Goal: Task Accomplishment & Management: Manage account settings

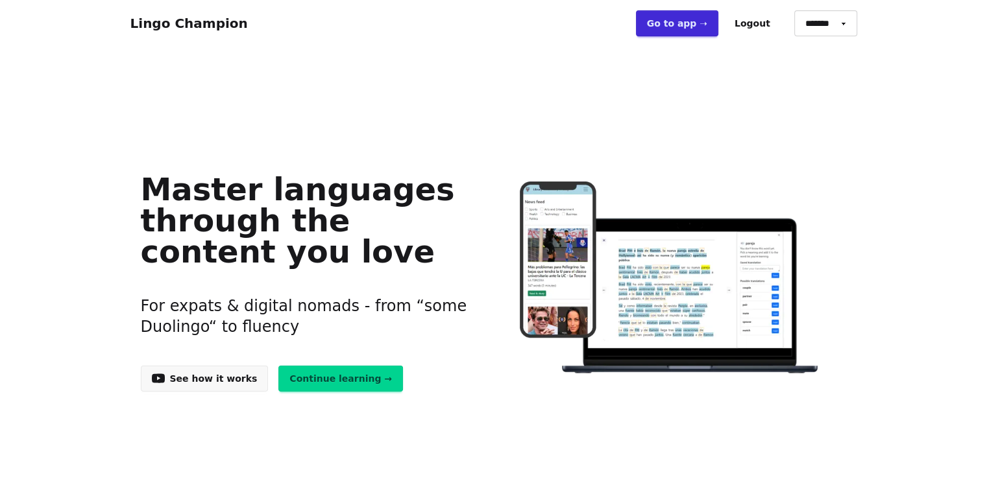
click at [705, 24] on link "Go to app ➝" at bounding box center [677, 23] width 82 height 26
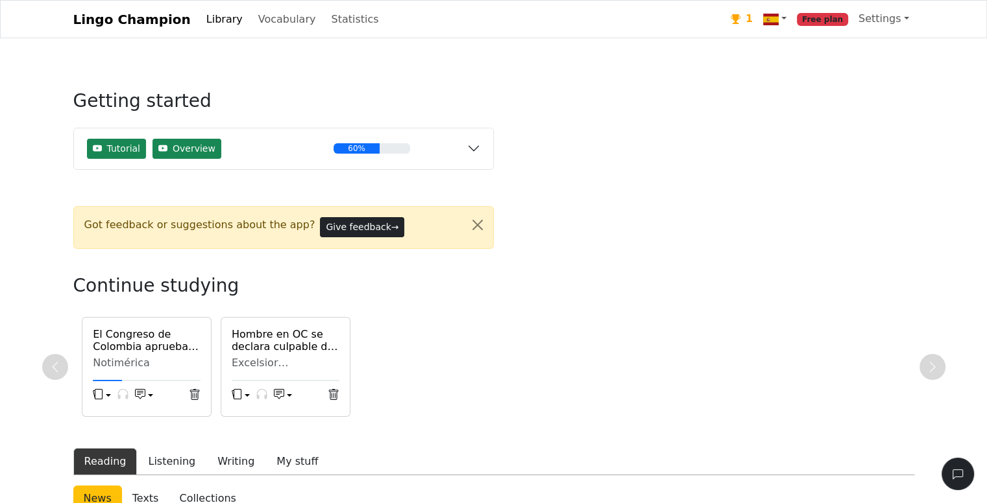
drag, startPoint x: 0, startPoint y: 0, endPoint x: 485, endPoint y: -56, distance: 488.5
click at [270, 21] on link "Vocabulary" at bounding box center [287, 19] width 68 height 26
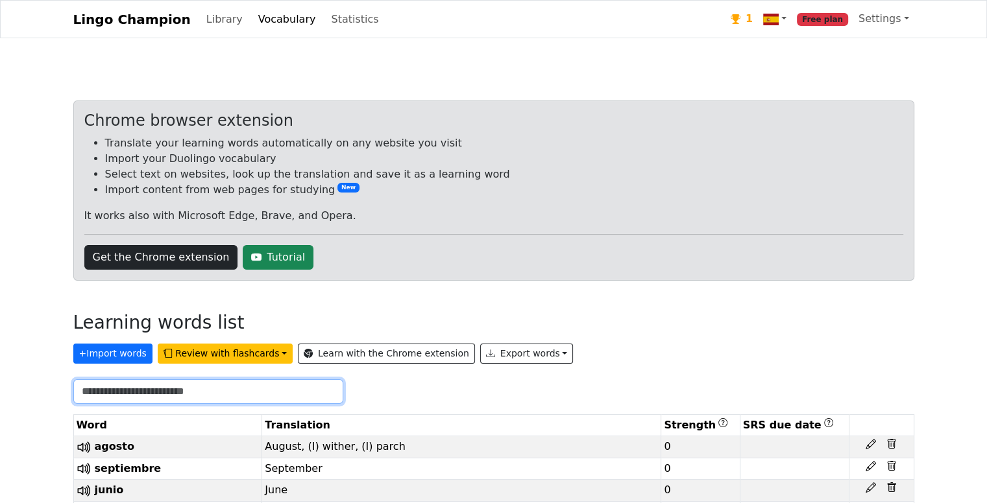
click at [162, 394] on input "text" at bounding box center [208, 391] width 270 height 25
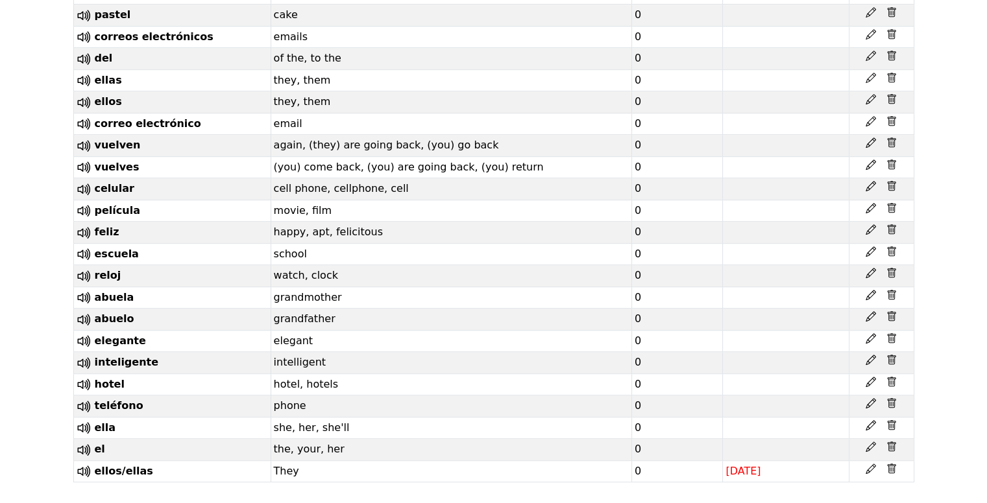
scroll to position [729, 0]
type input "**"
click at [891, 446] on icon at bounding box center [891, 448] width 4 height 5
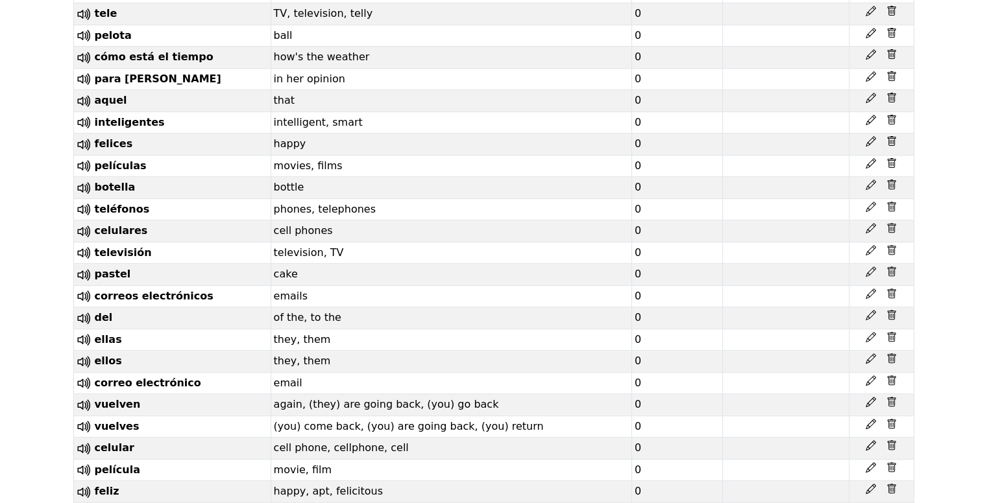
scroll to position [0, 0]
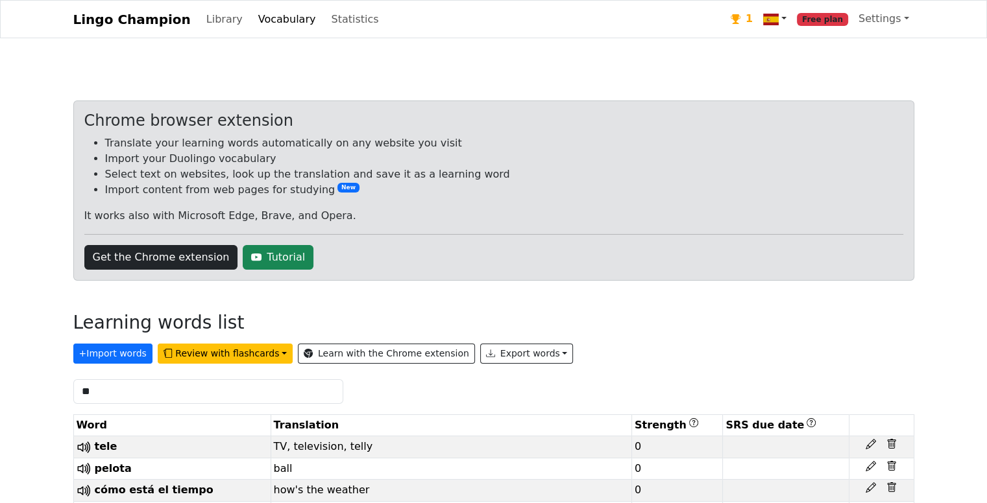
click at [778, 16] on img at bounding box center [771, 20] width 16 height 16
click at [752, 19] on div "1" at bounding box center [741, 19] width 22 height 16
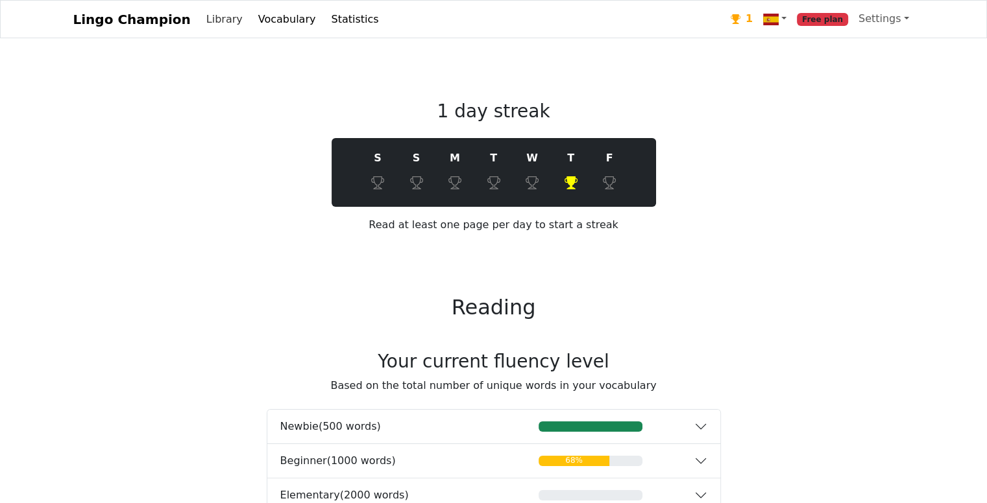
click at [208, 23] on link "Library" at bounding box center [224, 19] width 47 height 26
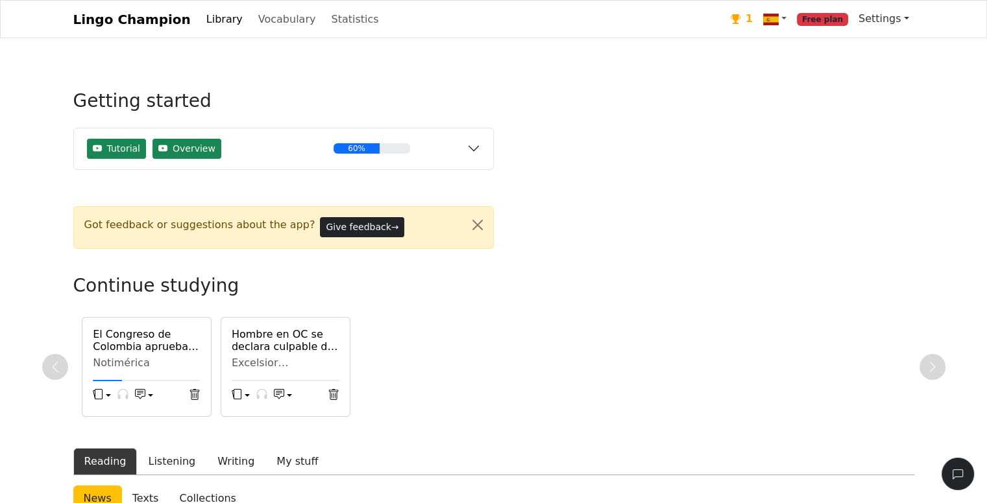
click at [878, 23] on link "Settings" at bounding box center [883, 19] width 61 height 26
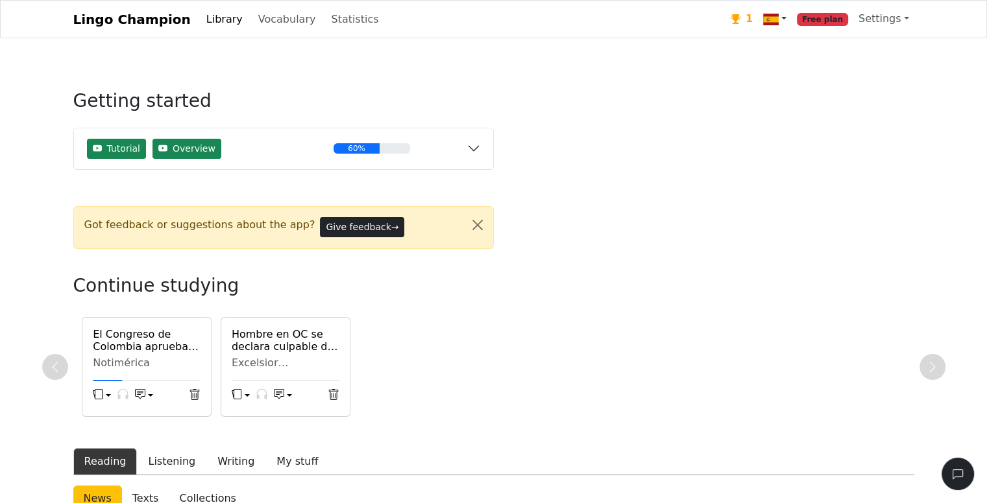
click at [791, 19] on link at bounding box center [775, 19] width 34 height 27
click at [328, 22] on link "Statistics" at bounding box center [355, 19] width 58 height 26
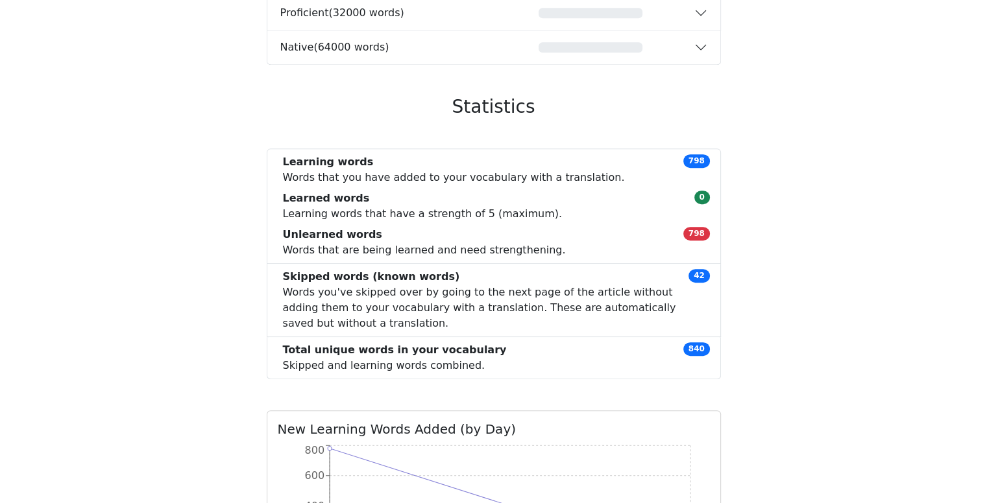
scroll to position [631, 0]
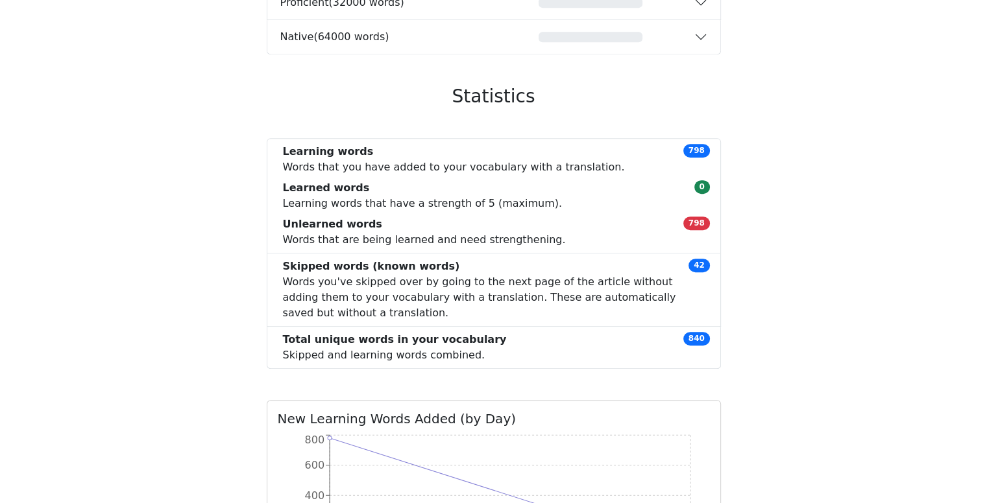
click at [702, 150] on span "798" at bounding box center [696, 150] width 27 height 13
click at [697, 340] on span "840" at bounding box center [696, 338] width 27 height 13
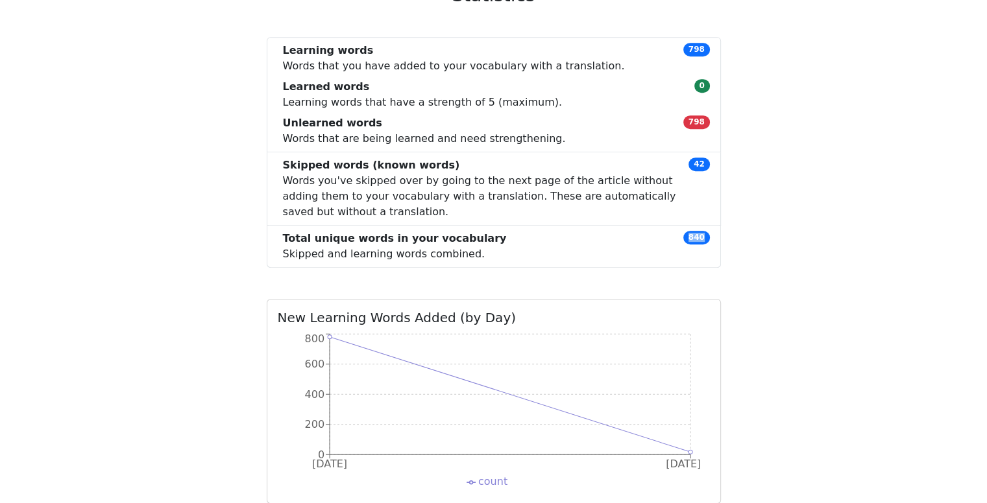
scroll to position [0, 0]
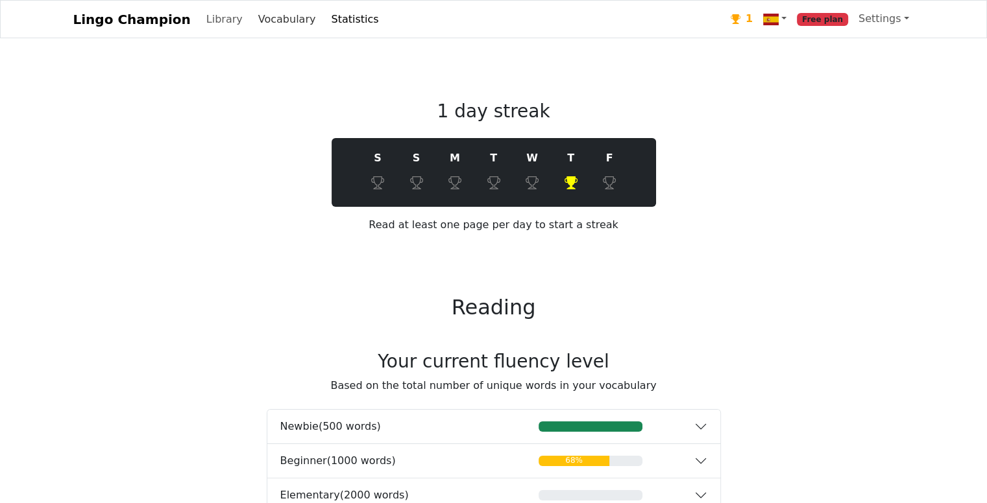
click at [267, 25] on link "Vocabulary" at bounding box center [287, 19] width 68 height 26
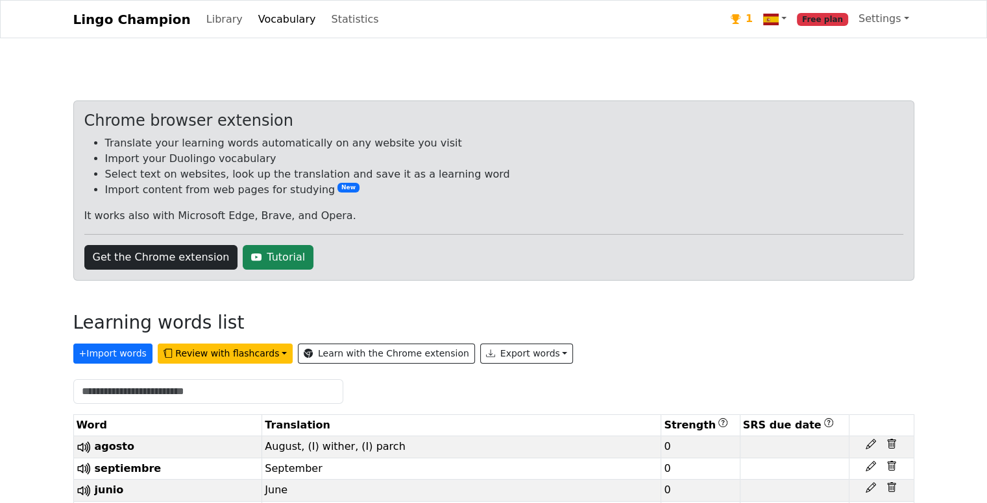
click at [174, 348] on button "Review with flashcards" at bounding box center [225, 354] width 135 height 20
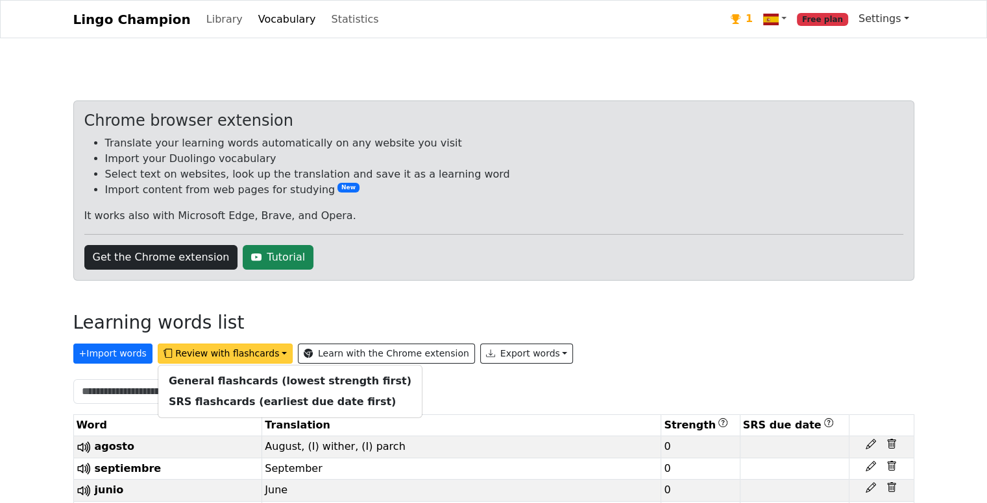
click at [884, 14] on link "Settings" at bounding box center [883, 19] width 61 height 26
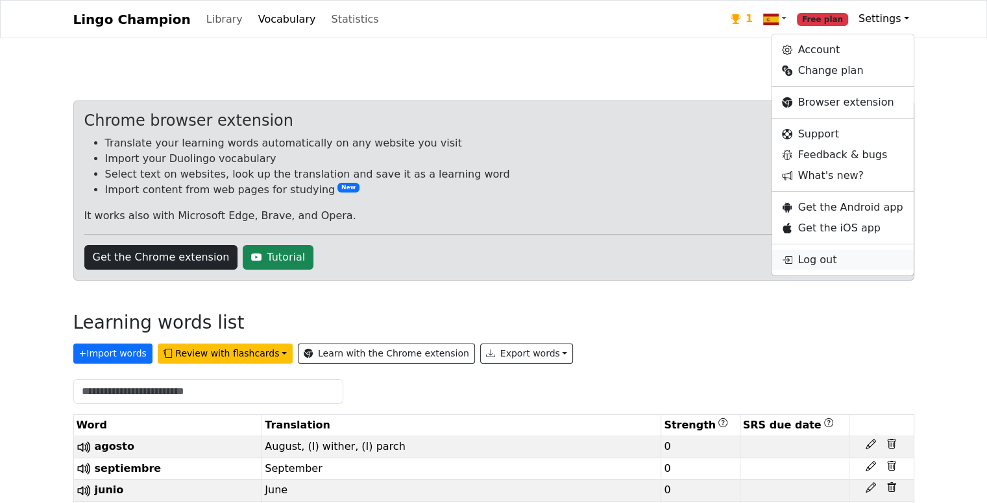
click at [847, 257] on link "Log out" at bounding box center [841, 260] width 141 height 21
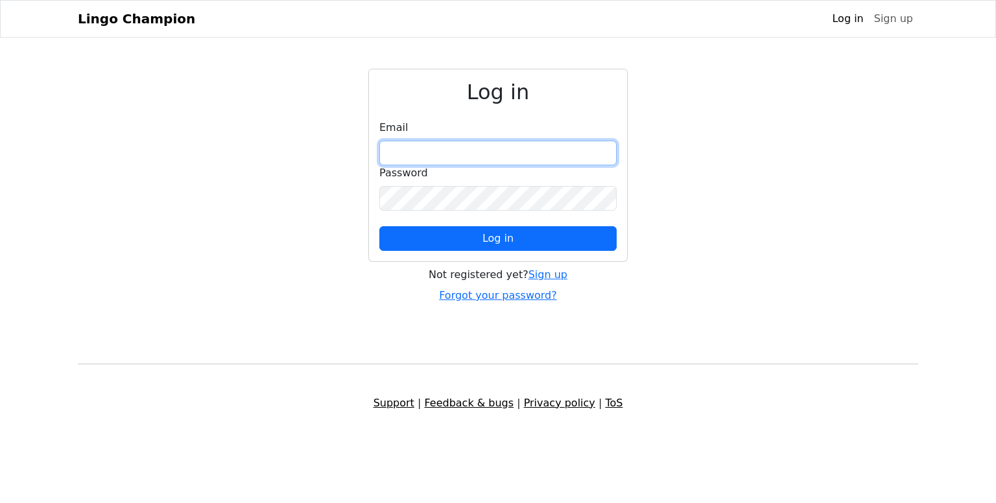
click at [426, 150] on input "email" at bounding box center [497, 153] width 237 height 25
type input "**********"
click at [484, 234] on span "Log in" at bounding box center [498, 238] width 31 height 12
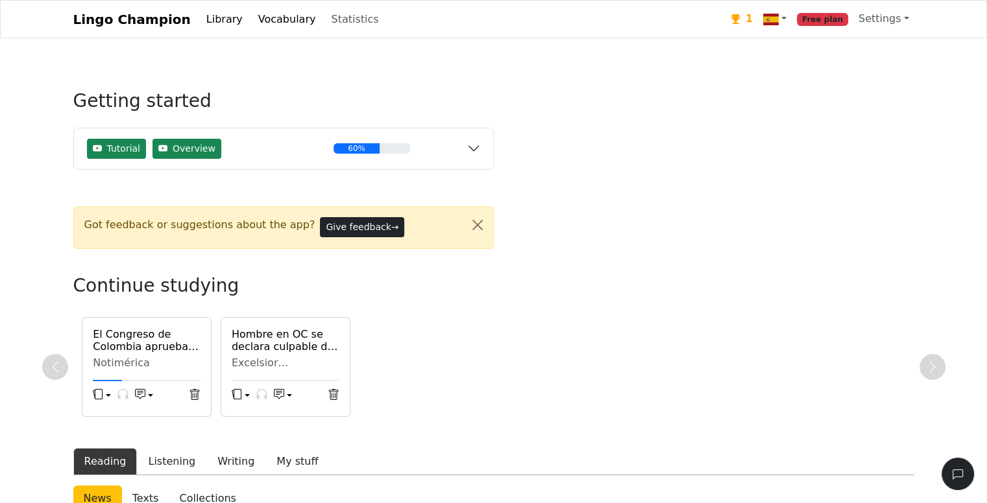
click at [258, 22] on link "Vocabulary" at bounding box center [287, 19] width 68 height 26
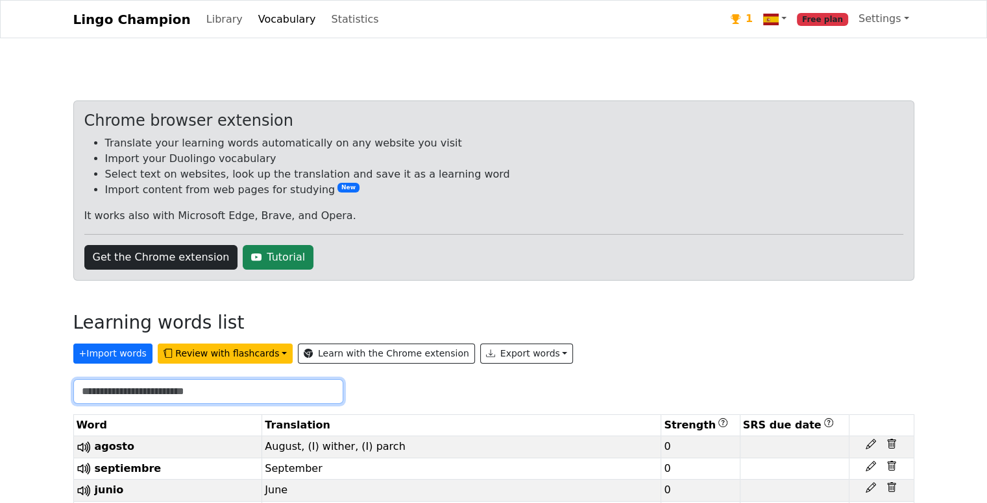
click at [150, 394] on input "text" at bounding box center [208, 391] width 270 height 25
type input "*"
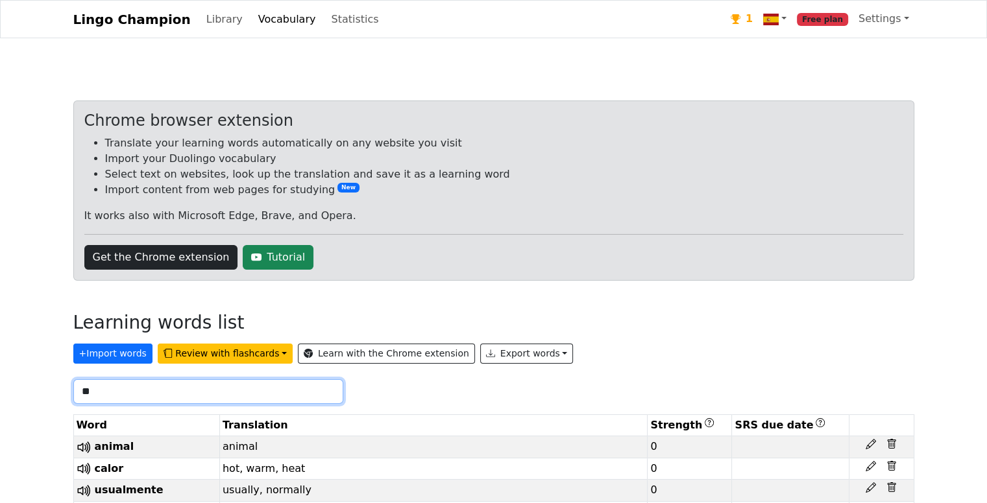
click at [164, 396] on input "**" at bounding box center [208, 391] width 270 height 25
type input "*"
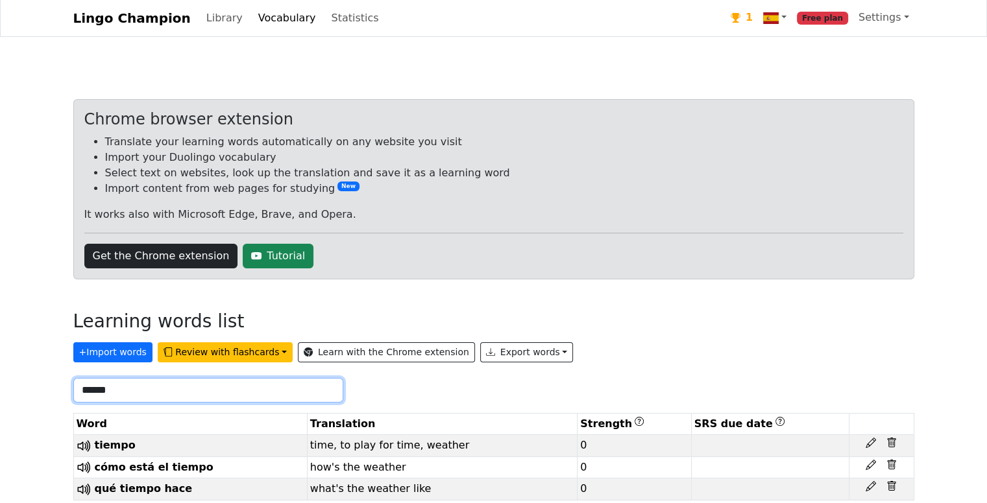
scroll to position [21, 0]
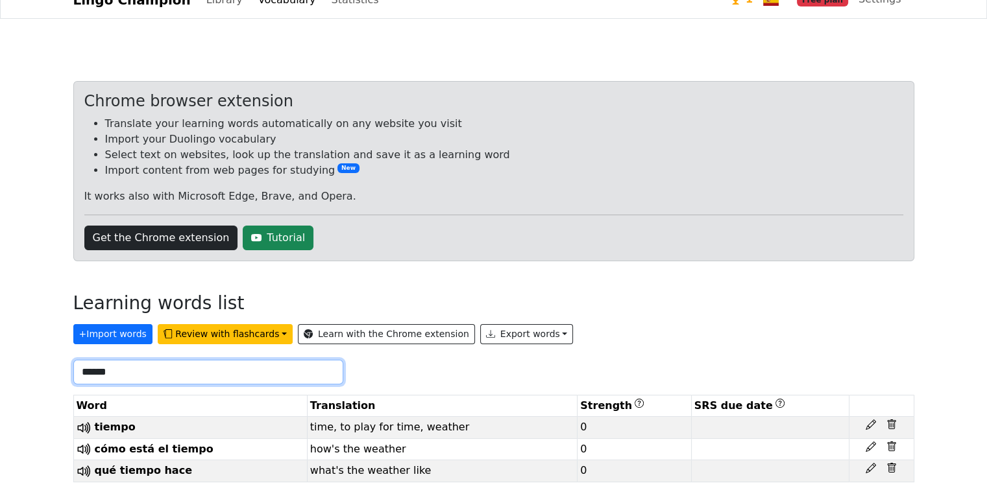
type input "******"
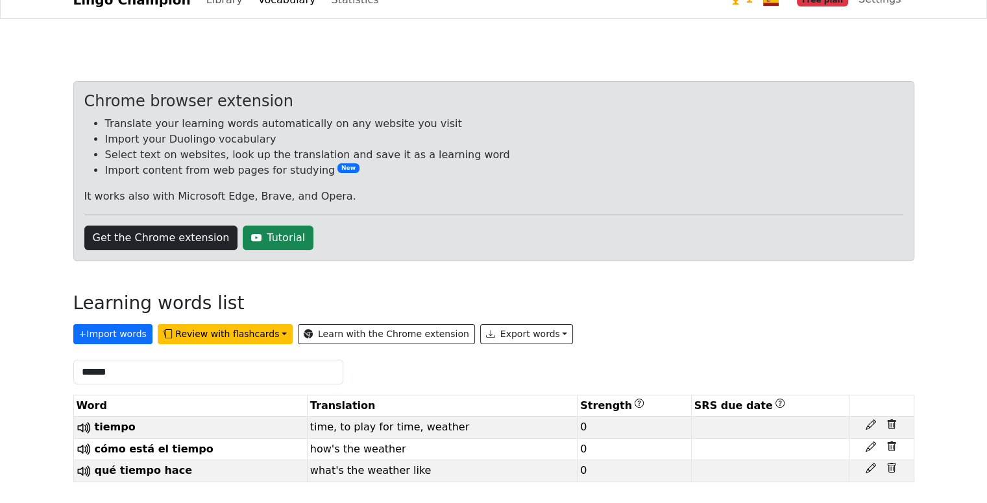
click at [309, 326] on link "Learn with the Chrome extension" at bounding box center [386, 334] width 177 height 20
